Goal: Task Accomplishment & Management: Use online tool/utility

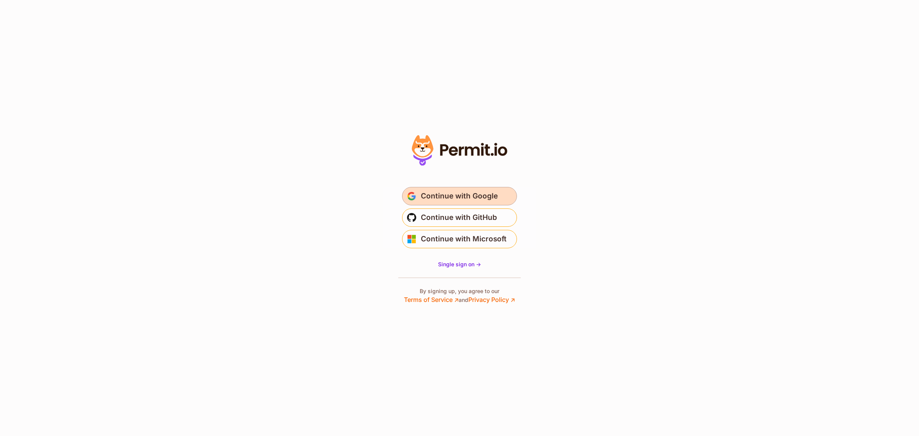
click at [455, 193] on span "Continue with Google" at bounding box center [459, 196] width 77 height 12
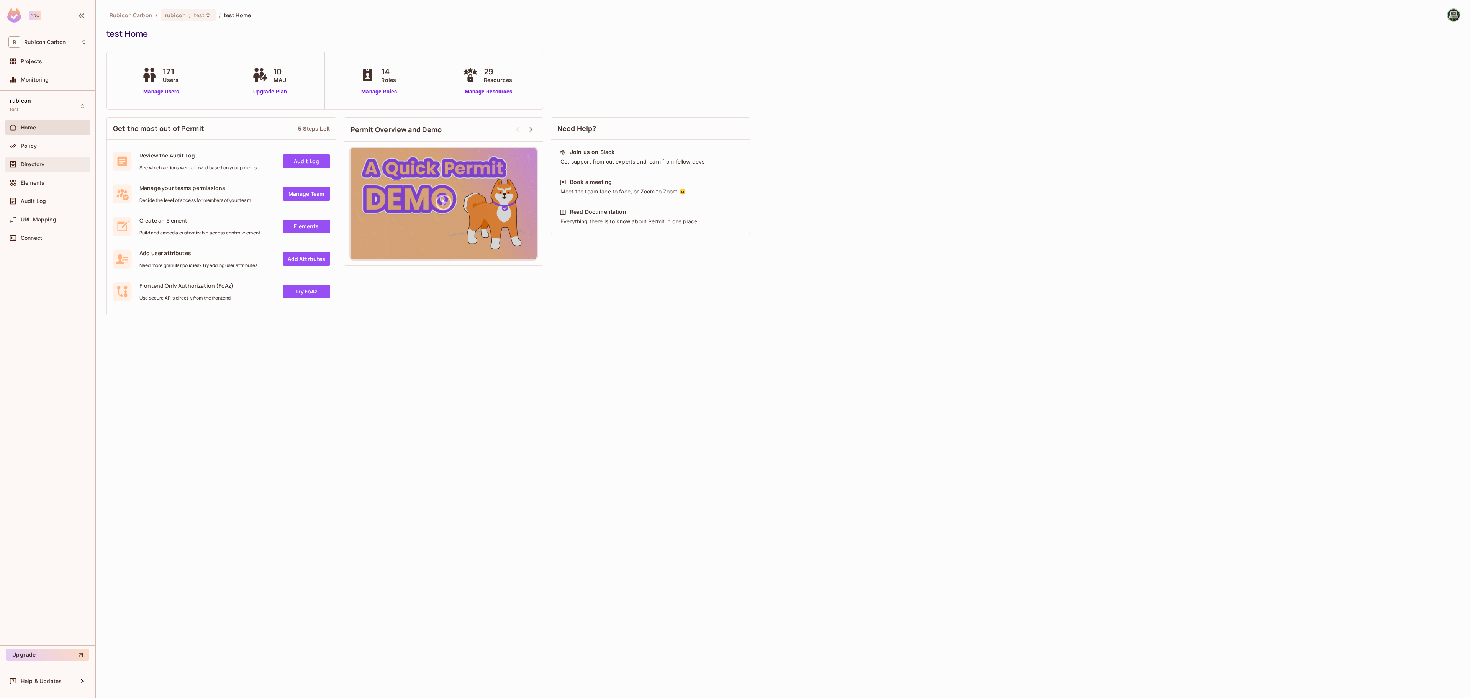
click at [33, 165] on span "Directory" at bounding box center [33, 164] width 24 height 6
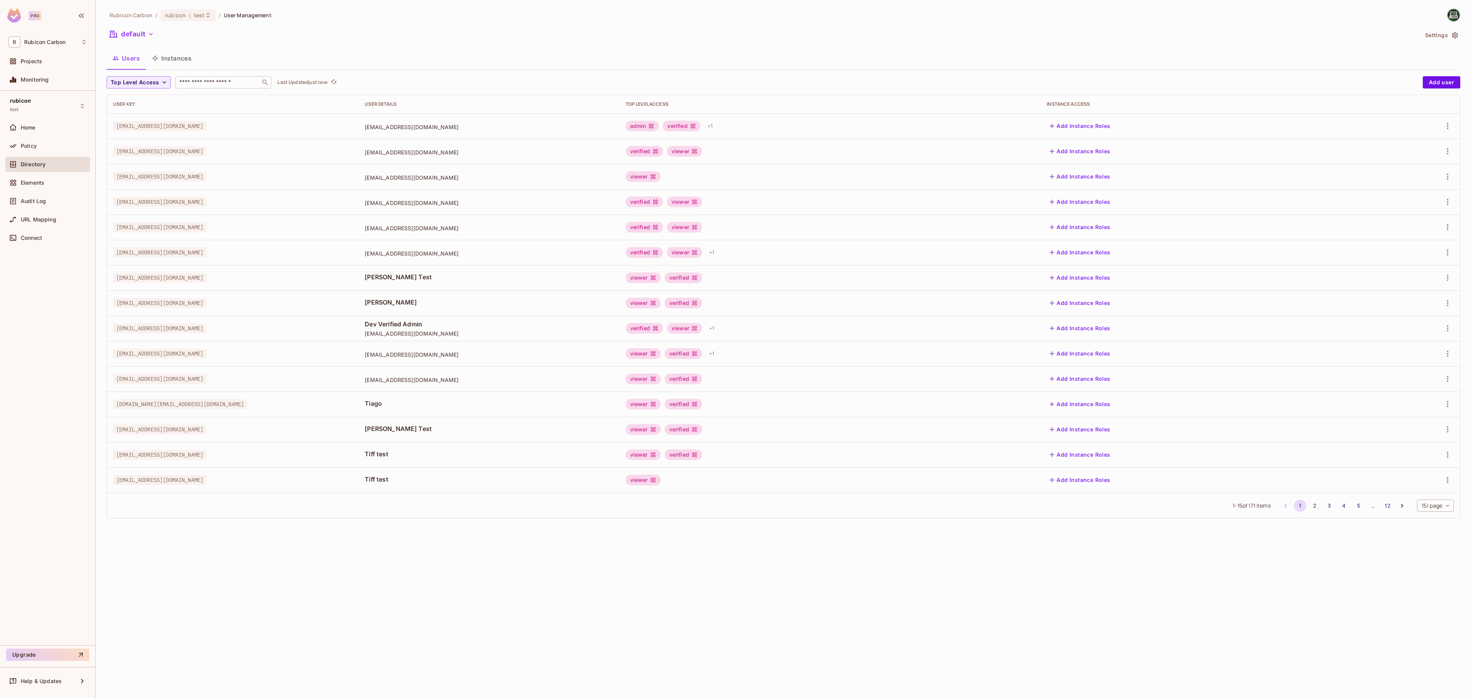
click at [224, 81] on input "text" at bounding box center [218, 83] width 80 height 8
